Goal: Information Seeking & Learning: Find contact information

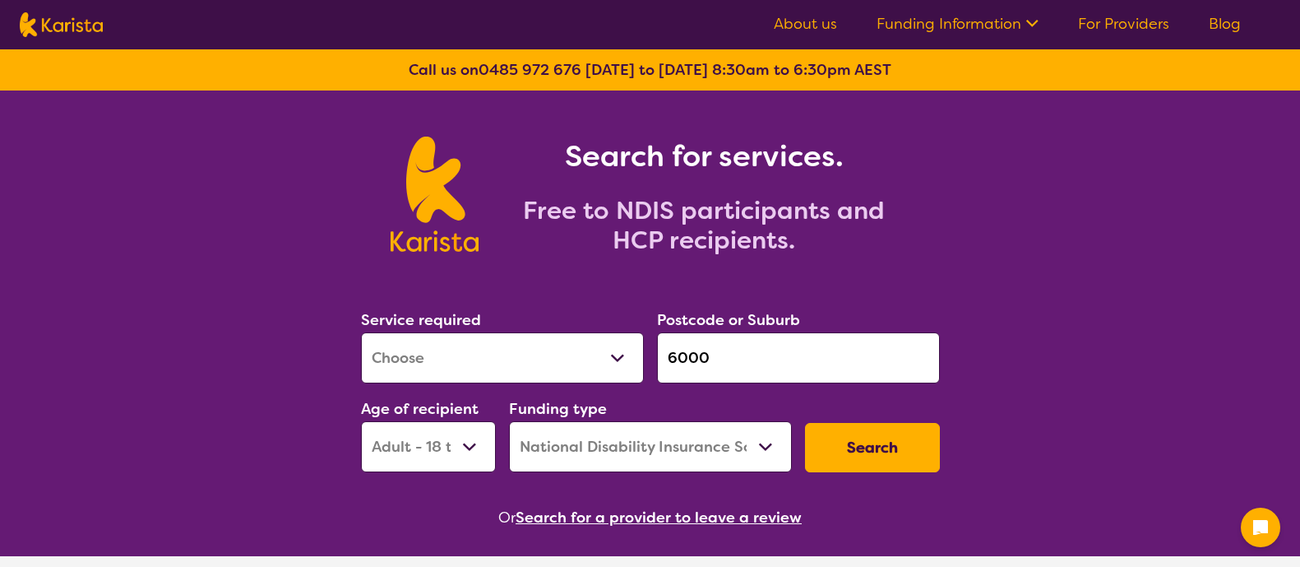
select select "[MEDICAL_DATA]"
select select "AD"
select select "NDIS"
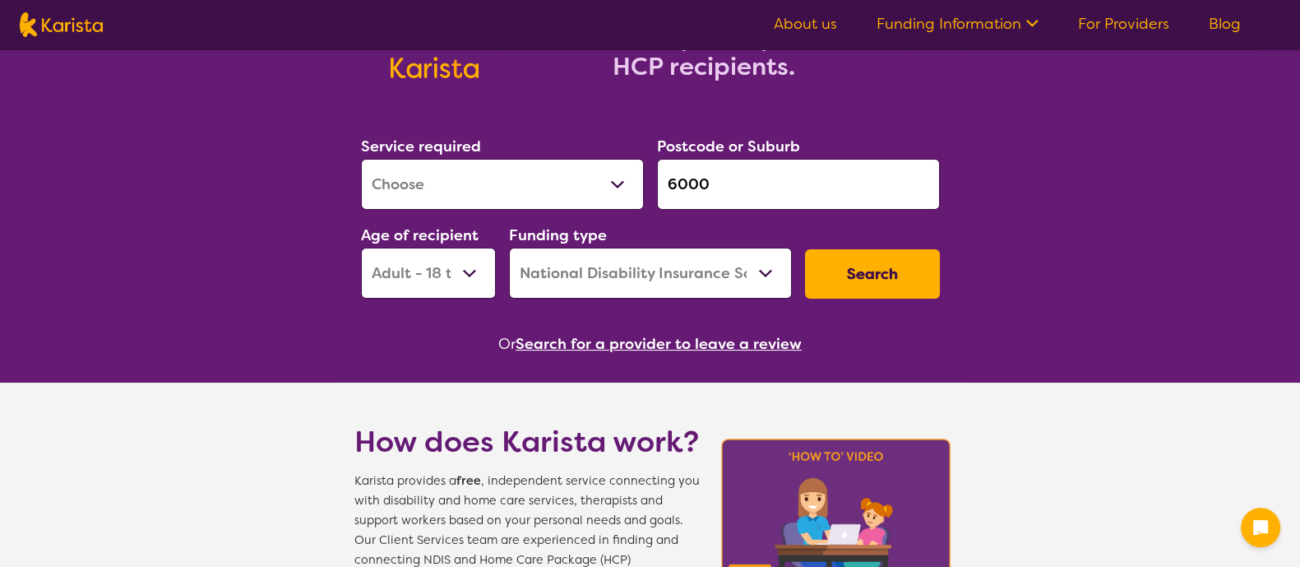
scroll to position [174, 0]
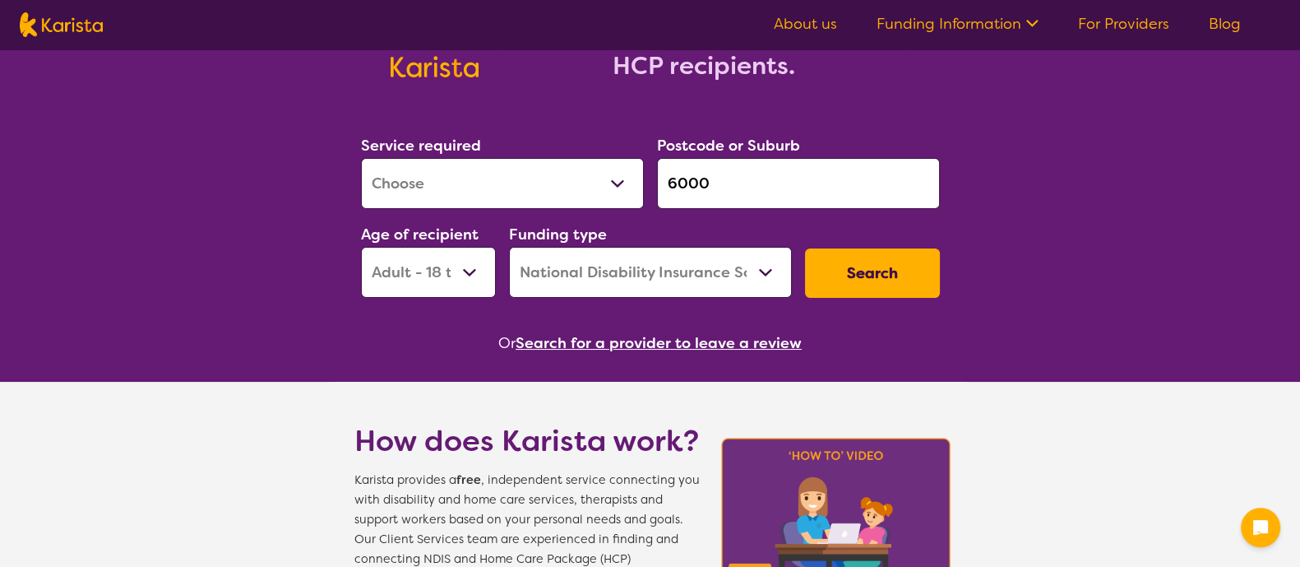
click at [681, 347] on button "Search for a provider to leave a review" at bounding box center [659, 343] width 286 height 25
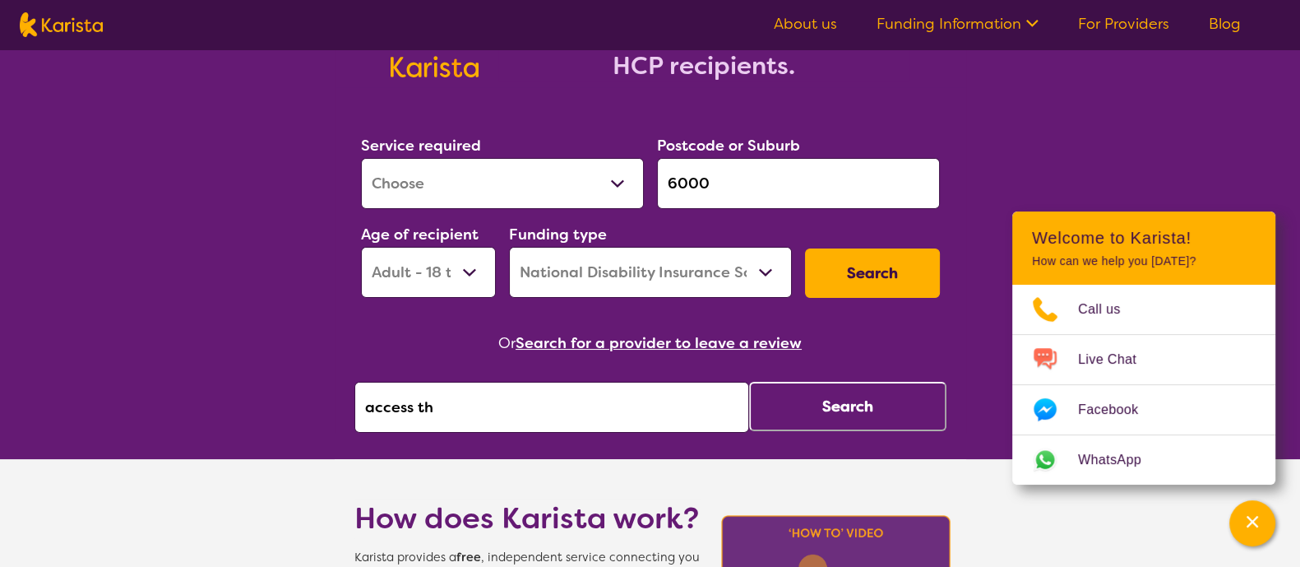
click at [632, 389] on input "access th" at bounding box center [551, 407] width 395 height 51
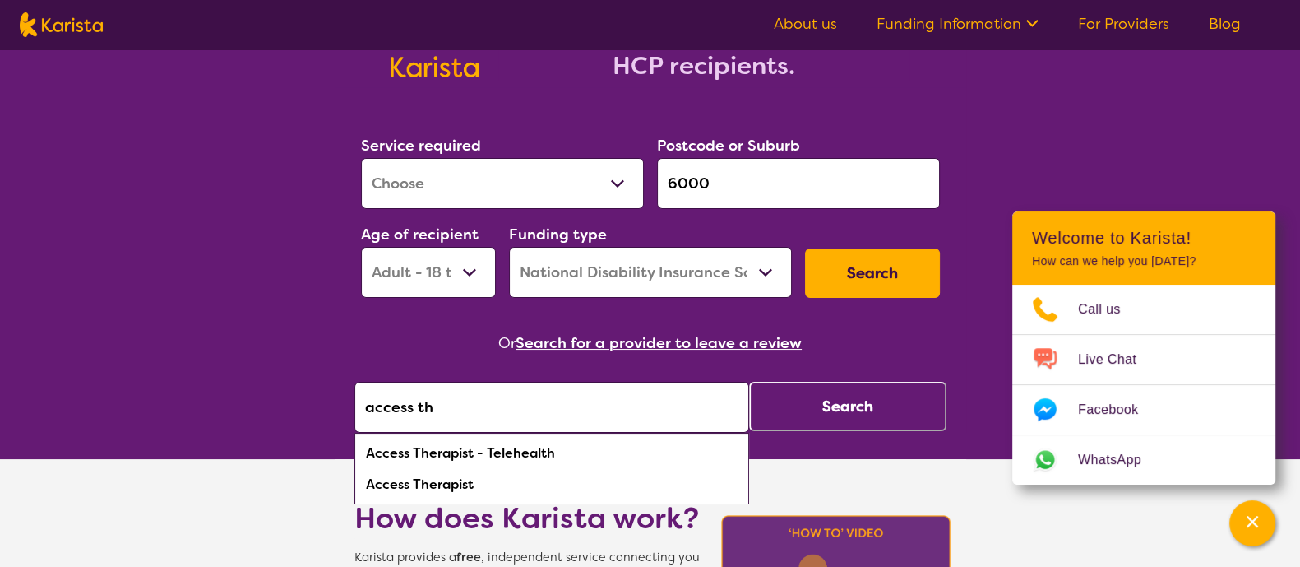
click at [601, 479] on div "Access Therapist" at bounding box center [552, 484] width 378 height 31
type input "Access Therapist"
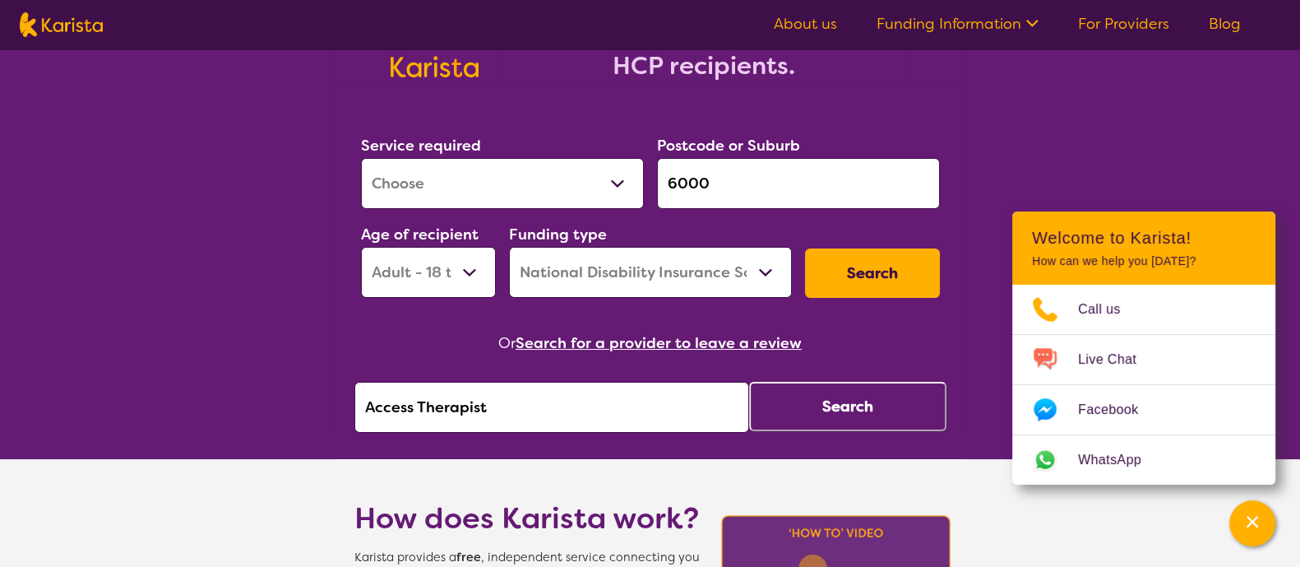
click at [832, 406] on button "Search" at bounding box center [847, 406] width 197 height 49
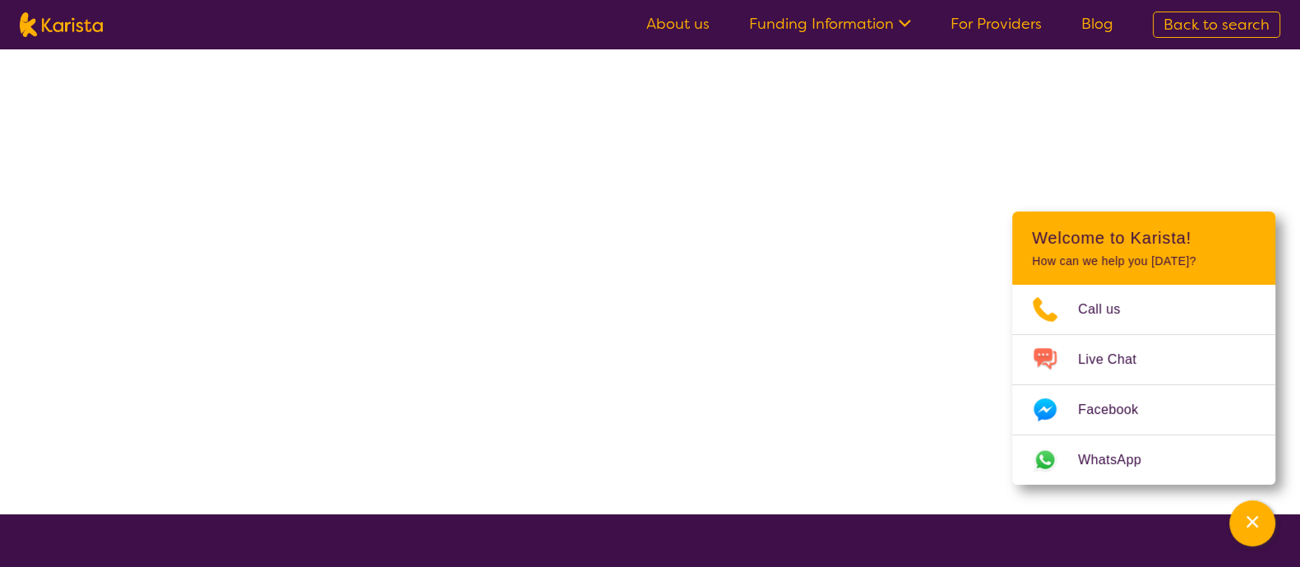
select select "by_score"
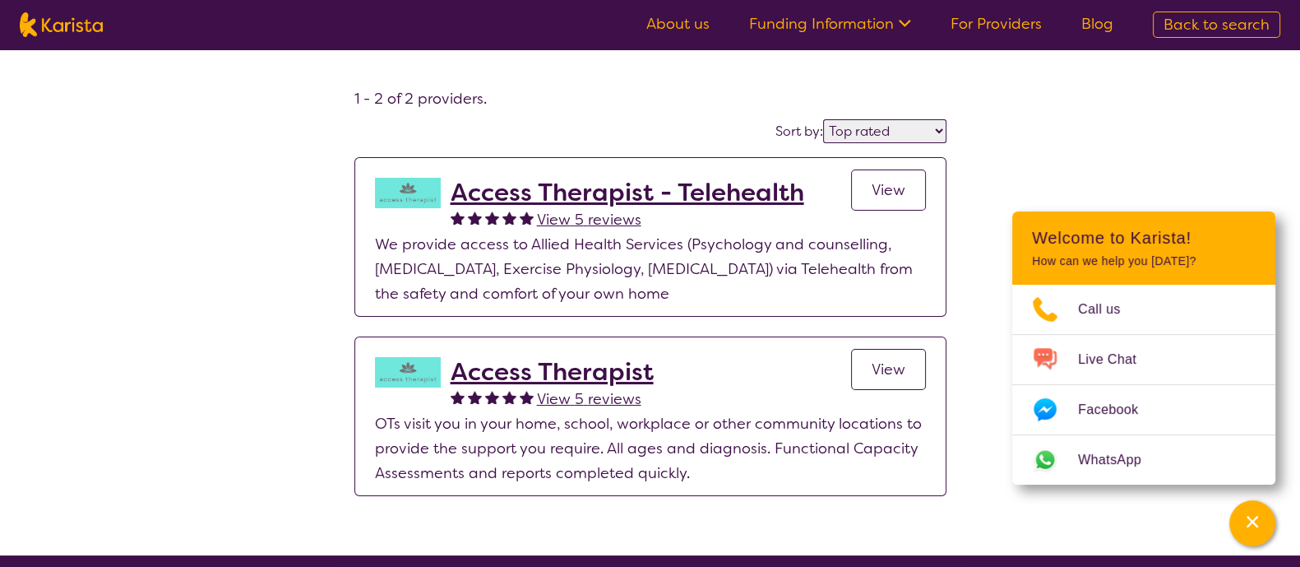
click at [619, 377] on h2 "Access Therapist" at bounding box center [552, 372] width 203 height 30
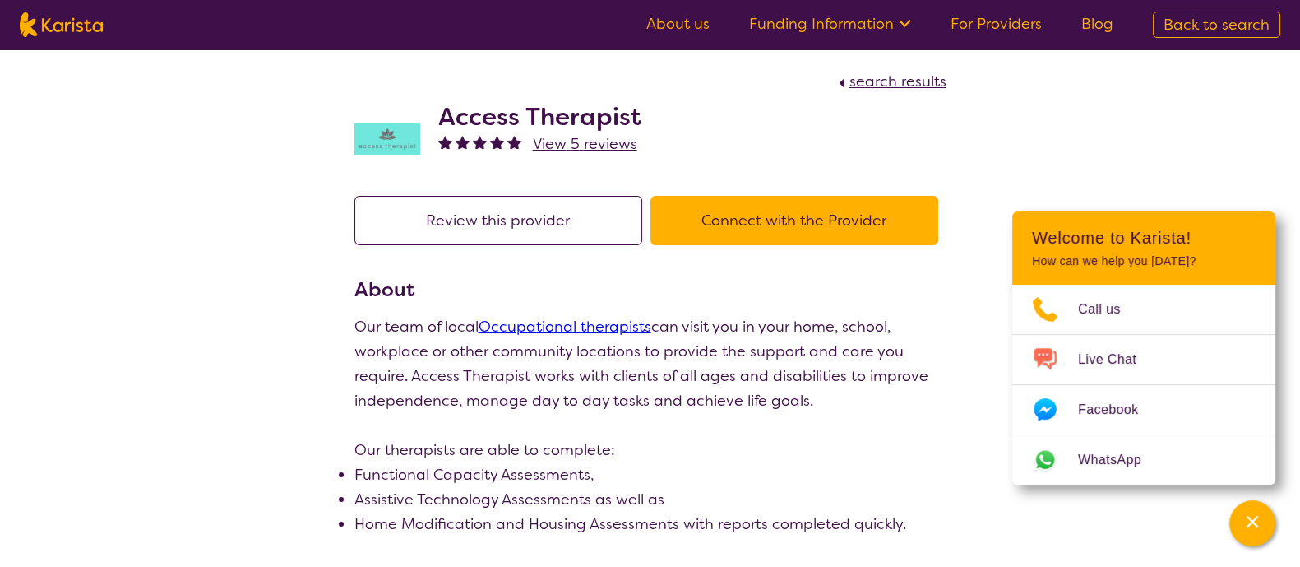
select select "by_score"
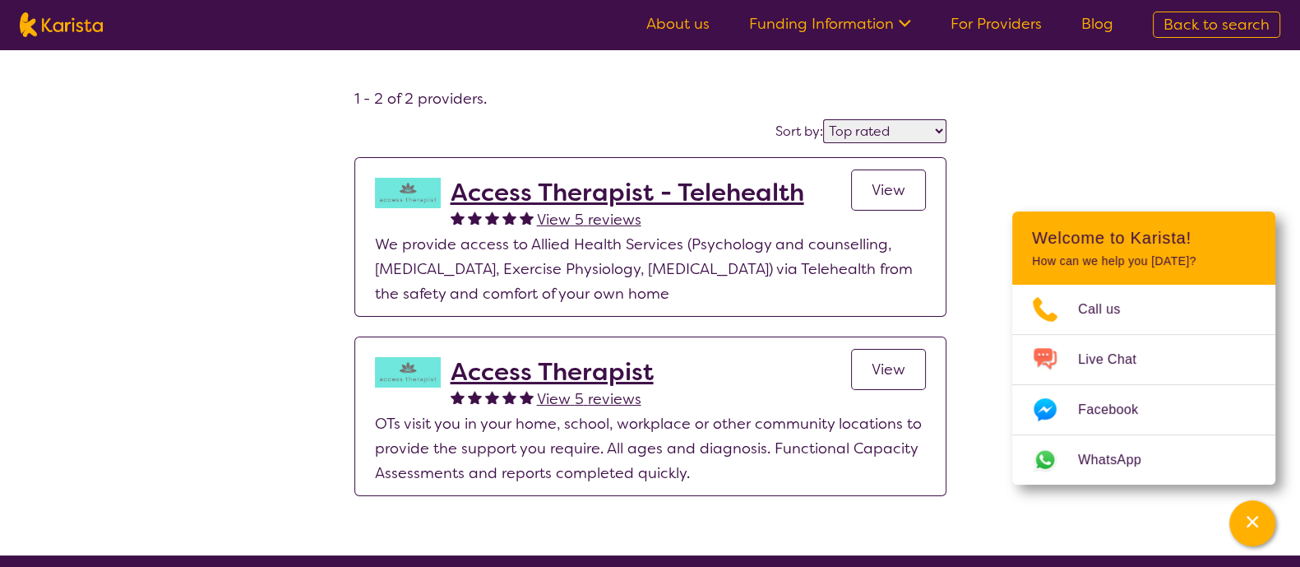
click at [537, 367] on h2 "Access Therapist" at bounding box center [552, 372] width 203 height 30
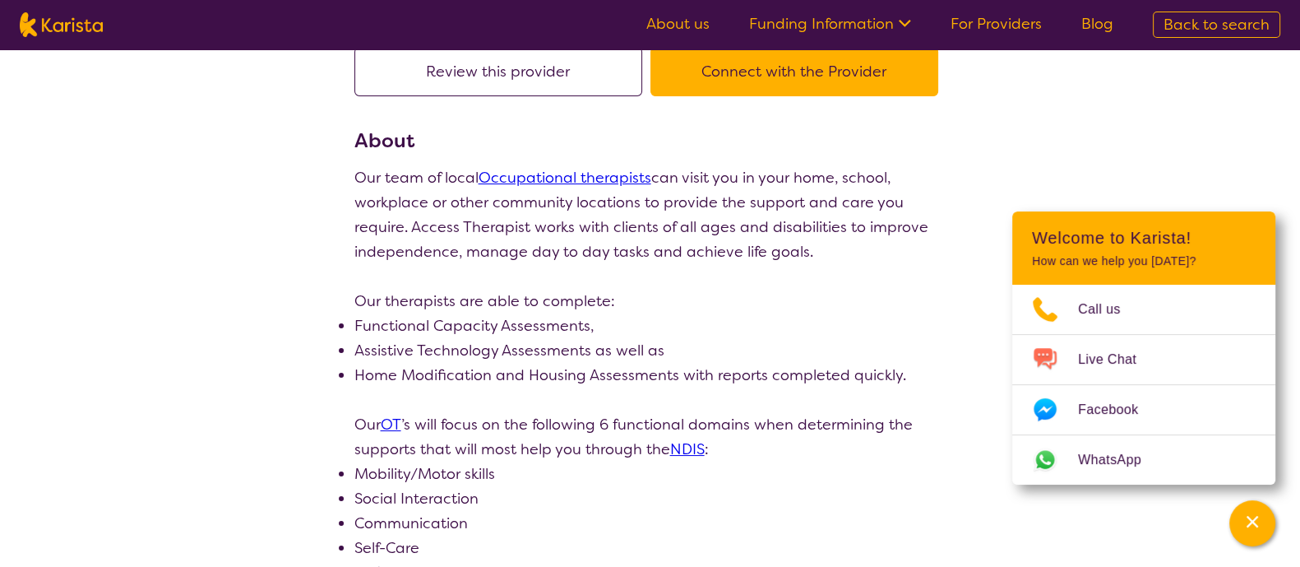
scroll to position [148, 0]
select select "by_score"
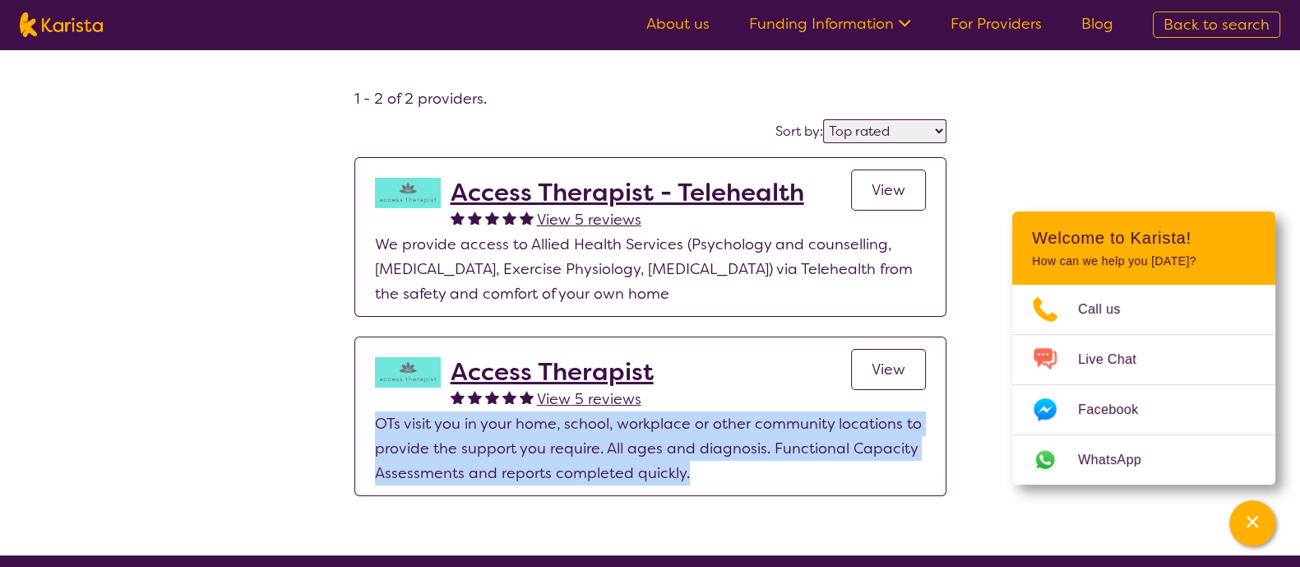
drag, startPoint x: 377, startPoint y: 425, endPoint x: 748, endPoint y: 479, distance: 375.5
click at [748, 479] on p "OTs visit you in your home, school, workplace or other community locations to p…" at bounding box center [650, 448] width 551 height 74
copy p "OTs visit you in your home, school, workplace or other community locations to p…"
